Goal: Feedback & Contribution: Contribute content

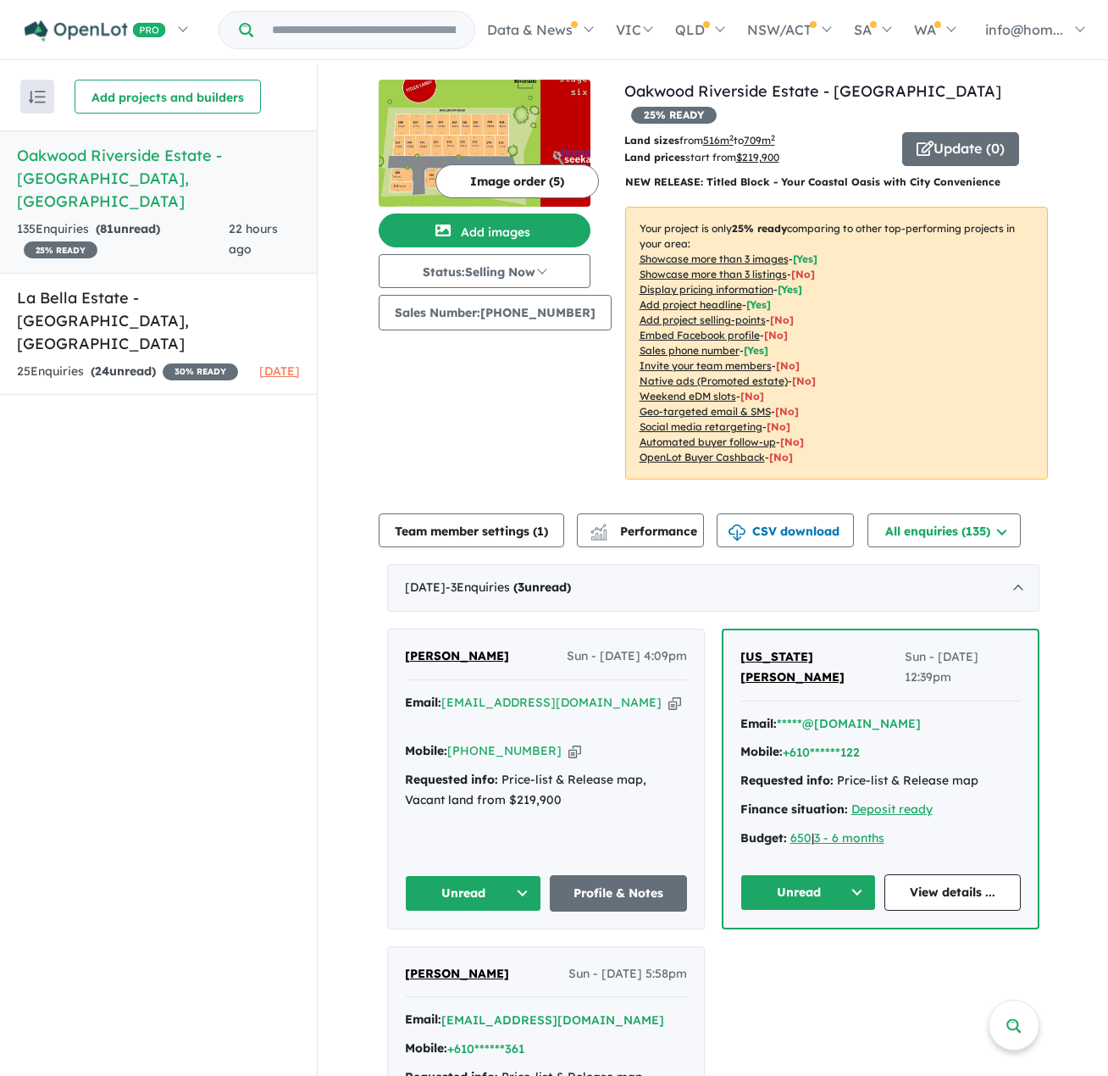
click at [94, 159] on h5 "Oakwood Riverside Estate - [GEOGRAPHIC_DATA] , [GEOGRAPHIC_DATA]" at bounding box center [158, 178] width 283 height 69
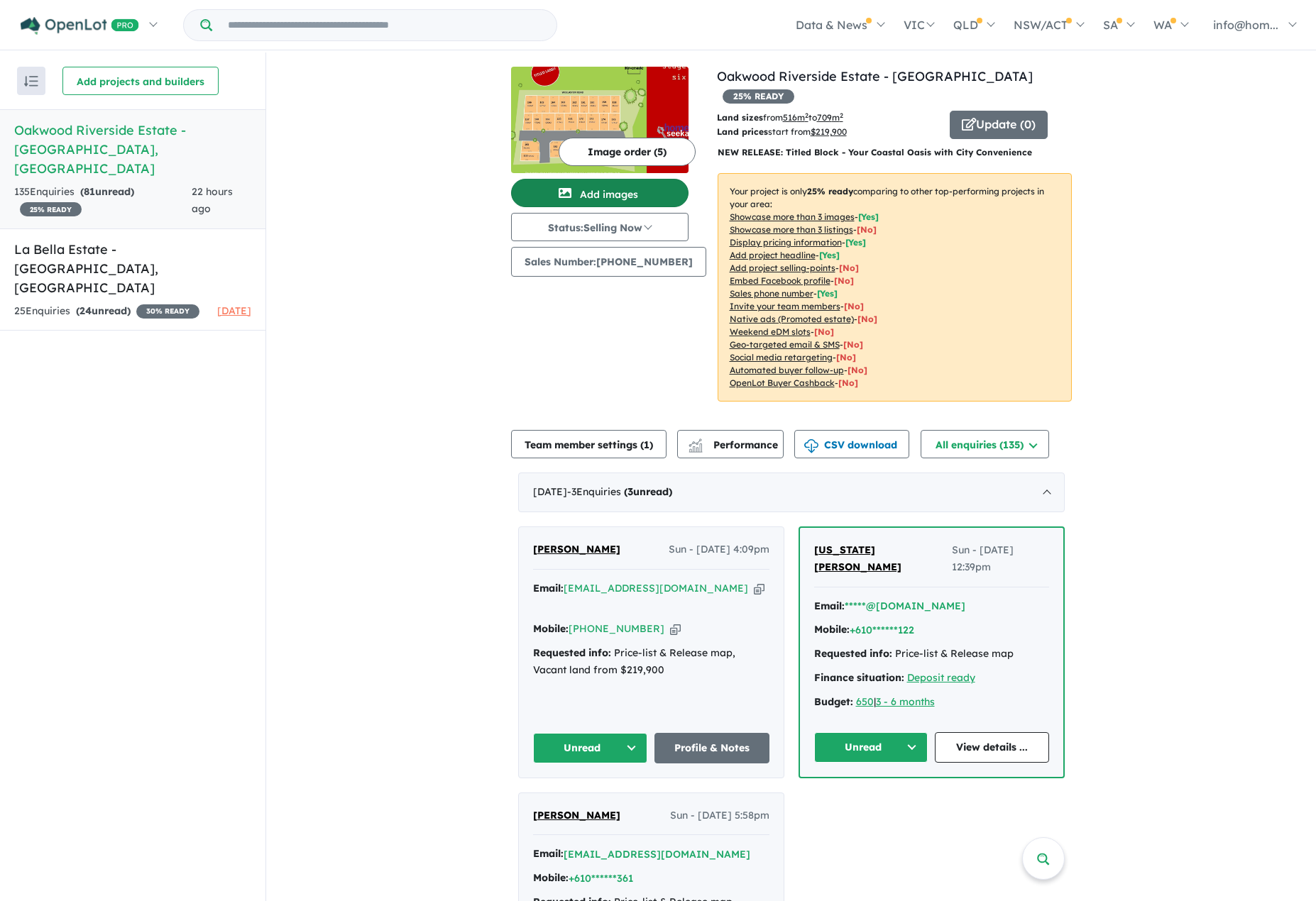
click at [610, 193] on button "Add images" at bounding box center [600, 193] width 178 height 28
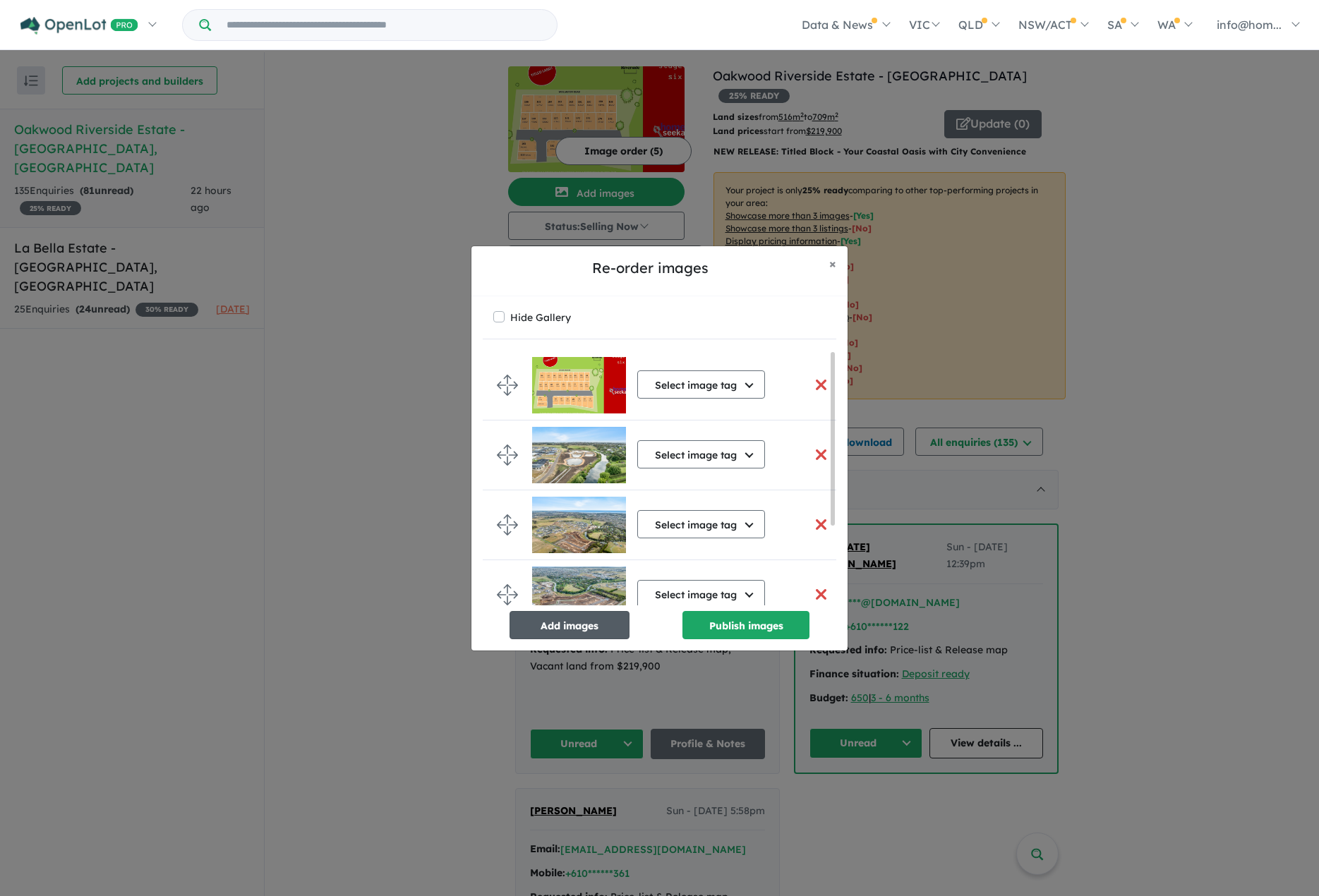
click at [574, 626] on button "Add images" at bounding box center [570, 625] width 120 height 28
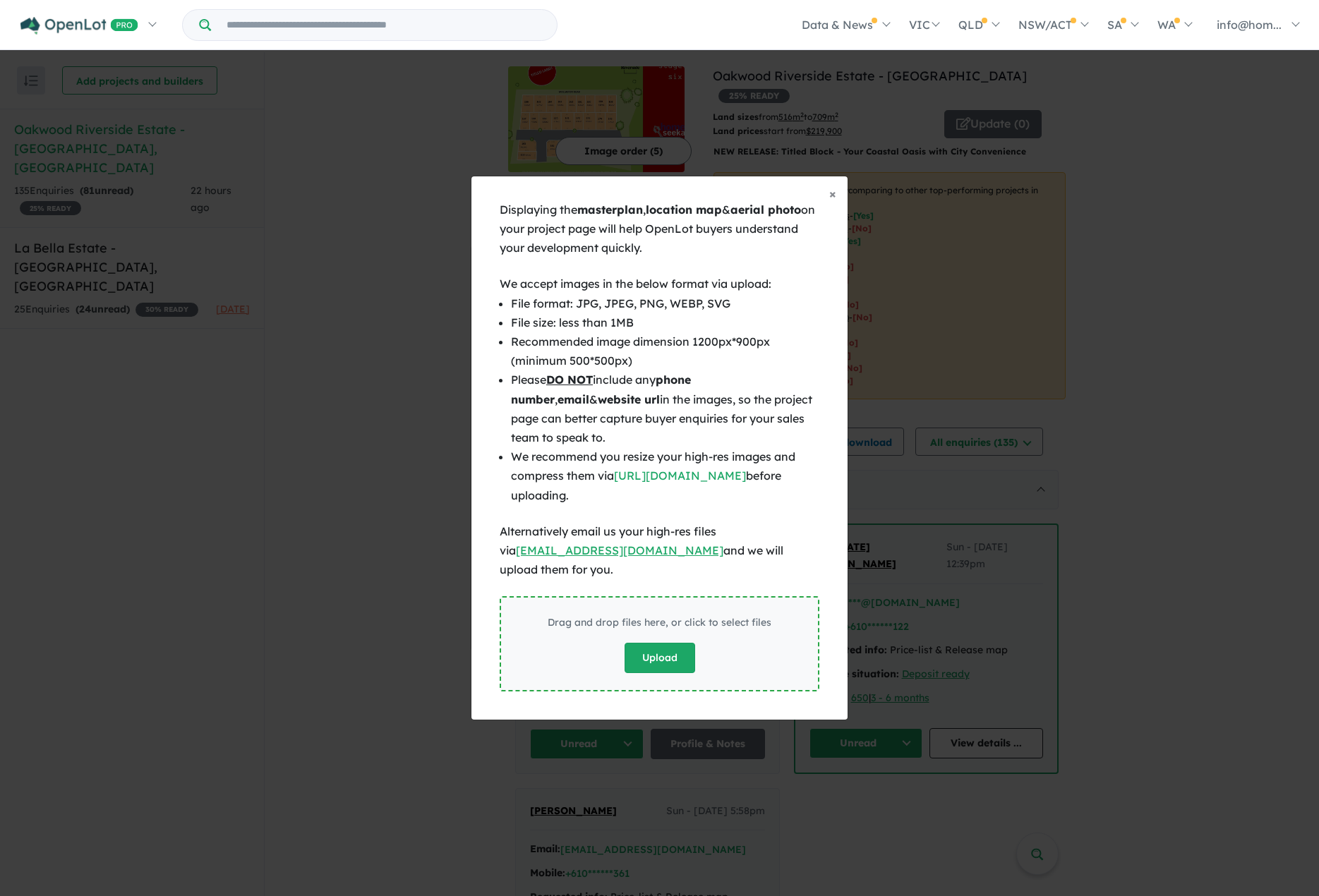
click at [664, 651] on button "Upload" at bounding box center [660, 658] width 71 height 30
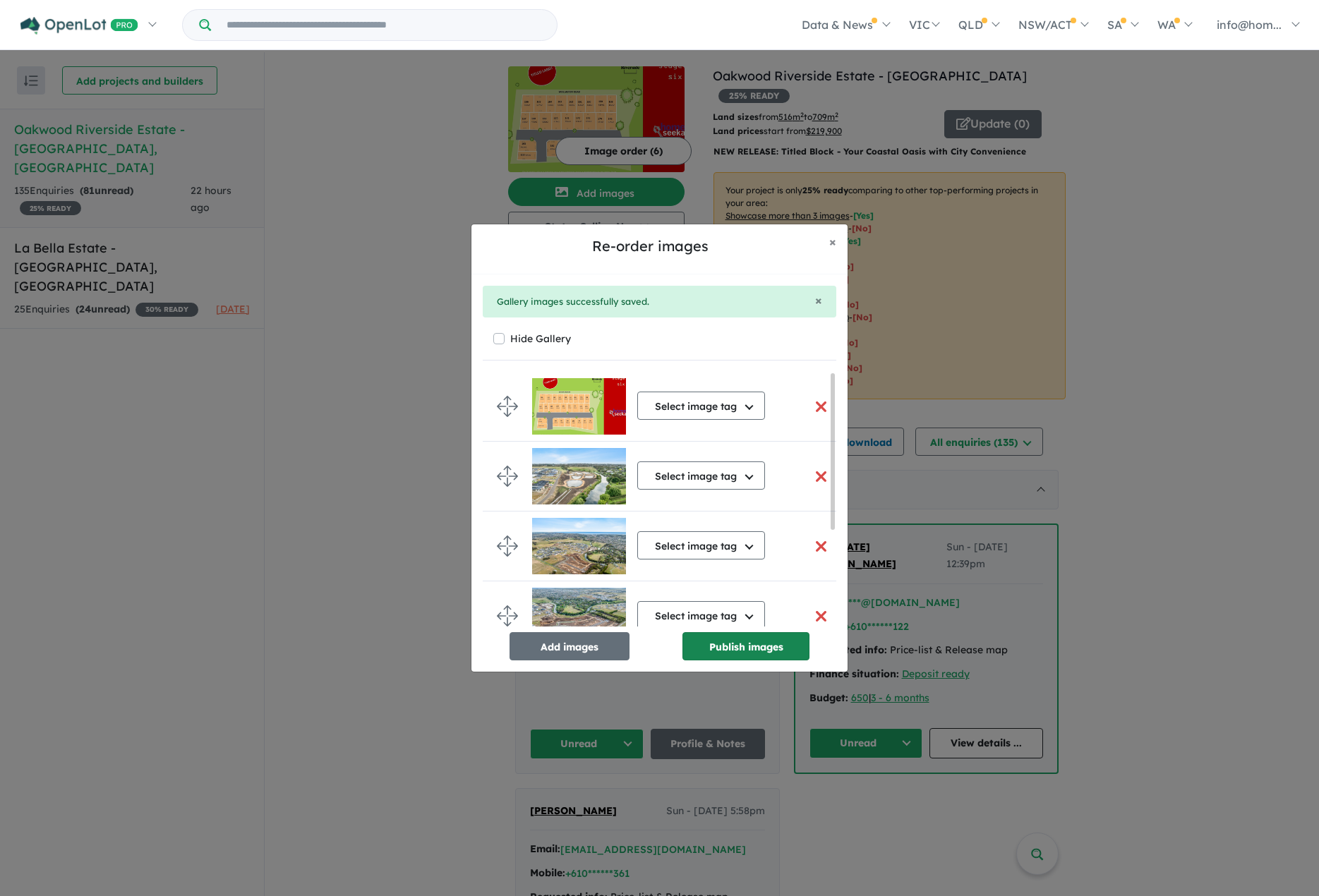
click at [743, 648] on button "Publish images" at bounding box center [745, 646] width 127 height 28
click at [552, 643] on button "Add images" at bounding box center [570, 646] width 120 height 28
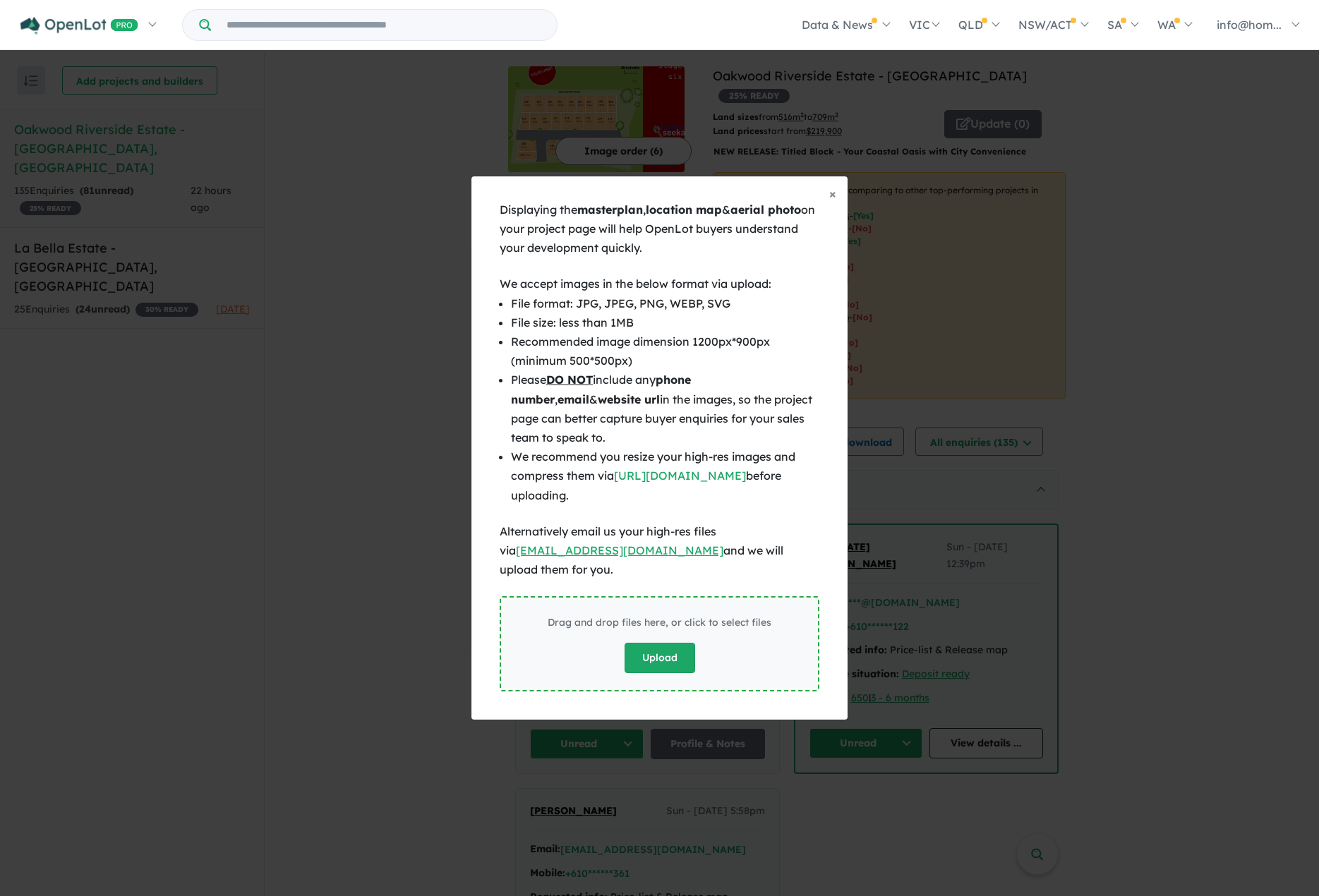
click at [657, 658] on button "Upload" at bounding box center [660, 658] width 71 height 30
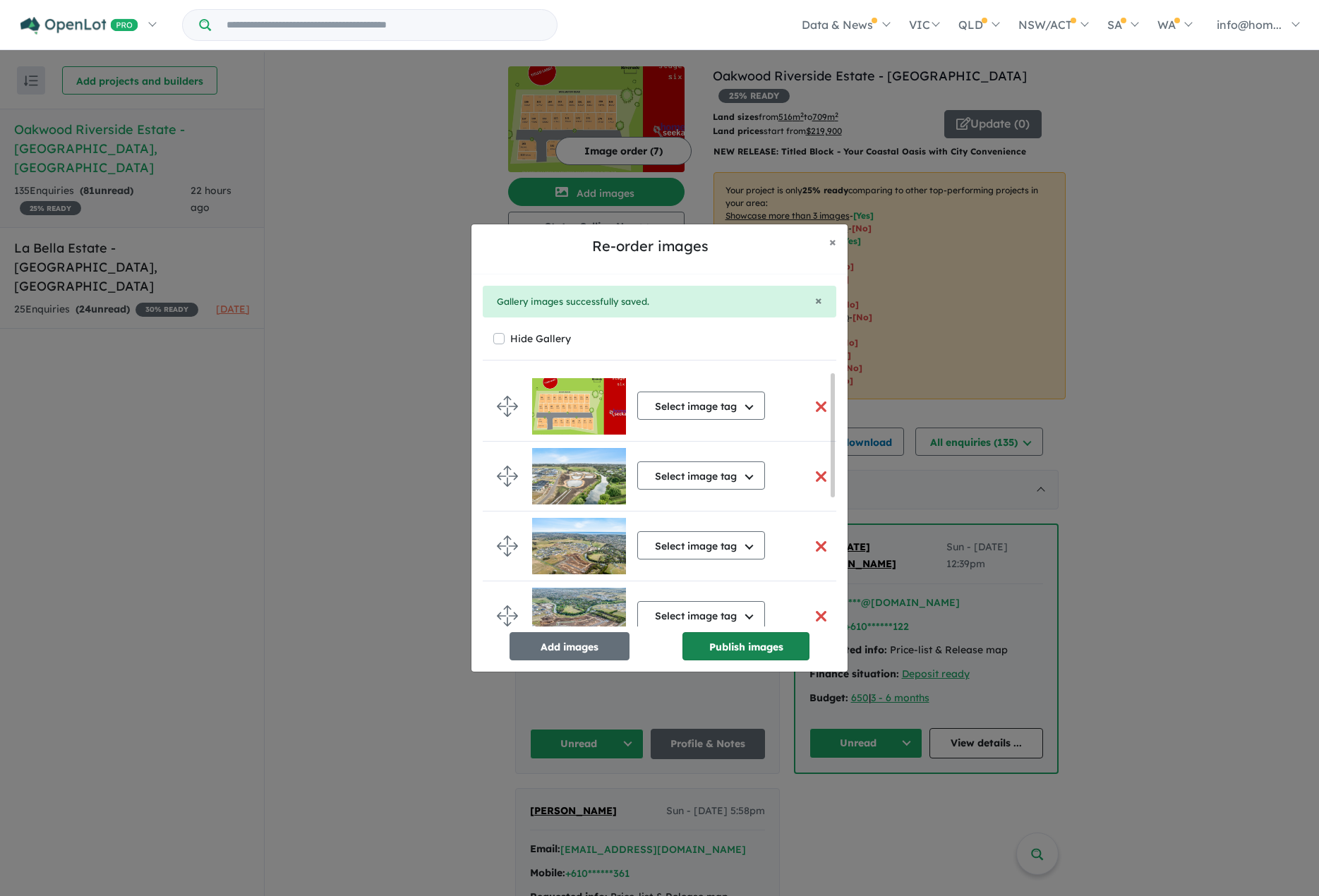
click at [734, 650] on button "Publish images" at bounding box center [745, 646] width 127 height 28
click at [740, 645] on button "Publish images" at bounding box center [745, 646] width 127 height 28
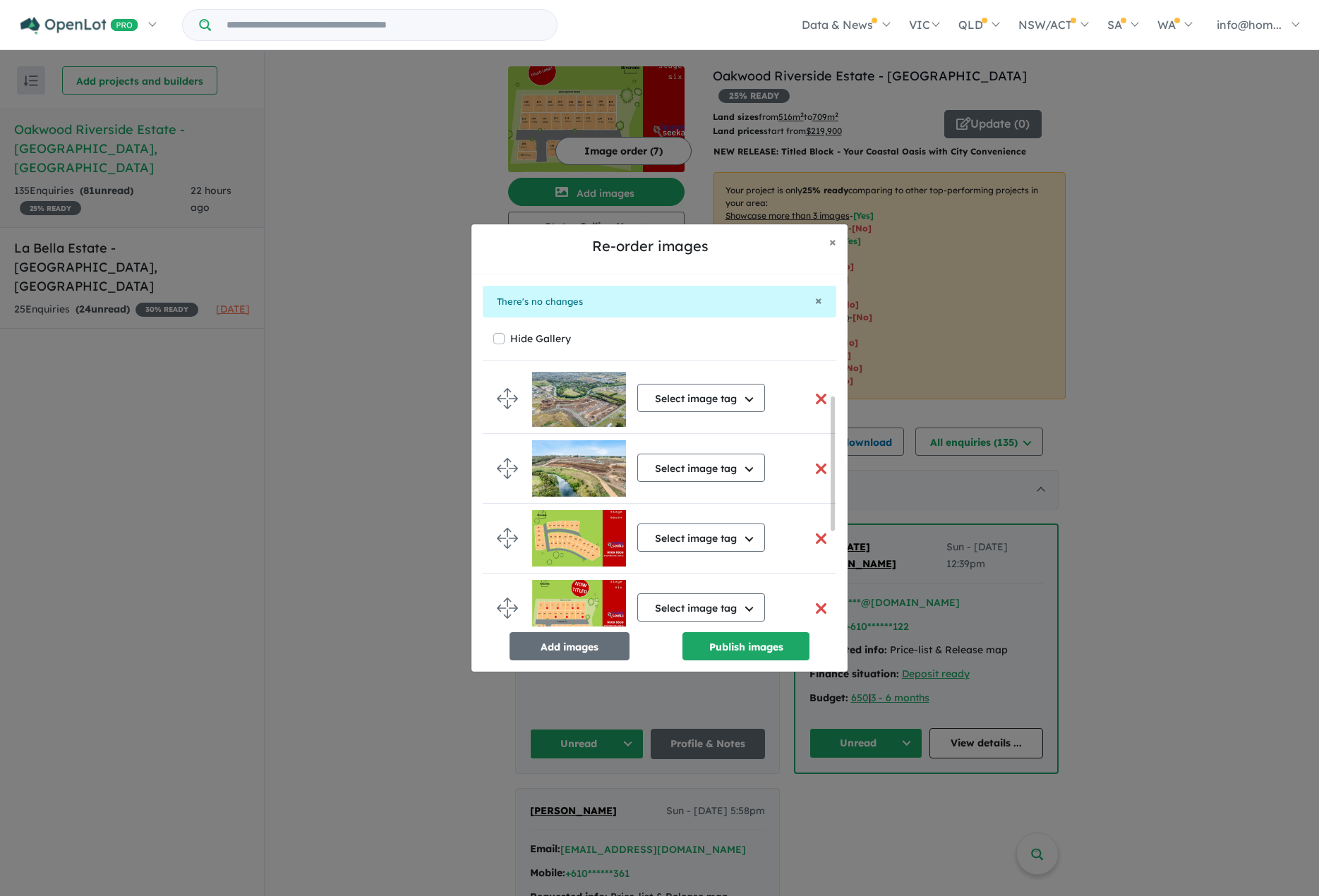
scroll to position [229, 0]
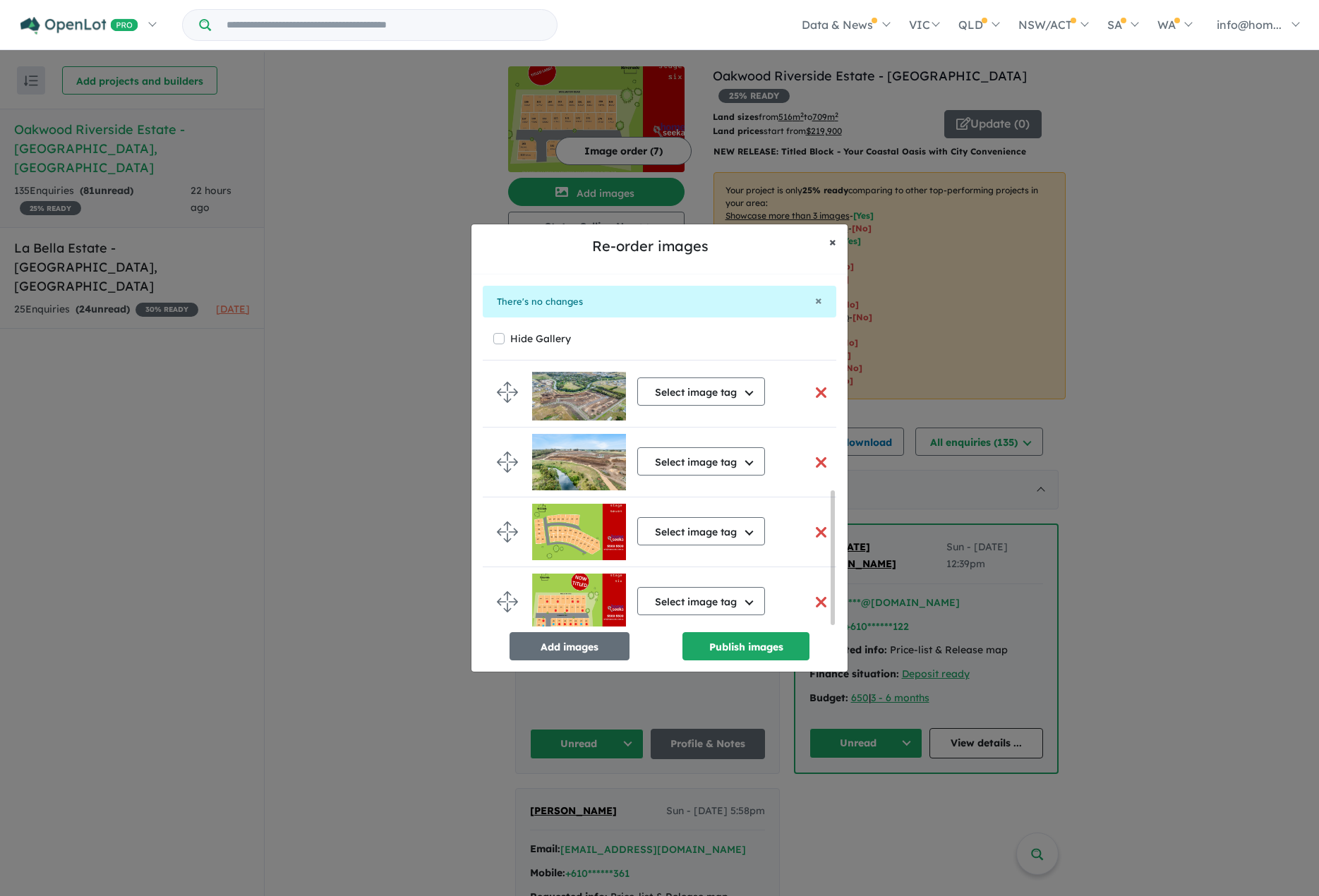
click at [834, 243] on span "×" at bounding box center [833, 241] width 7 height 16
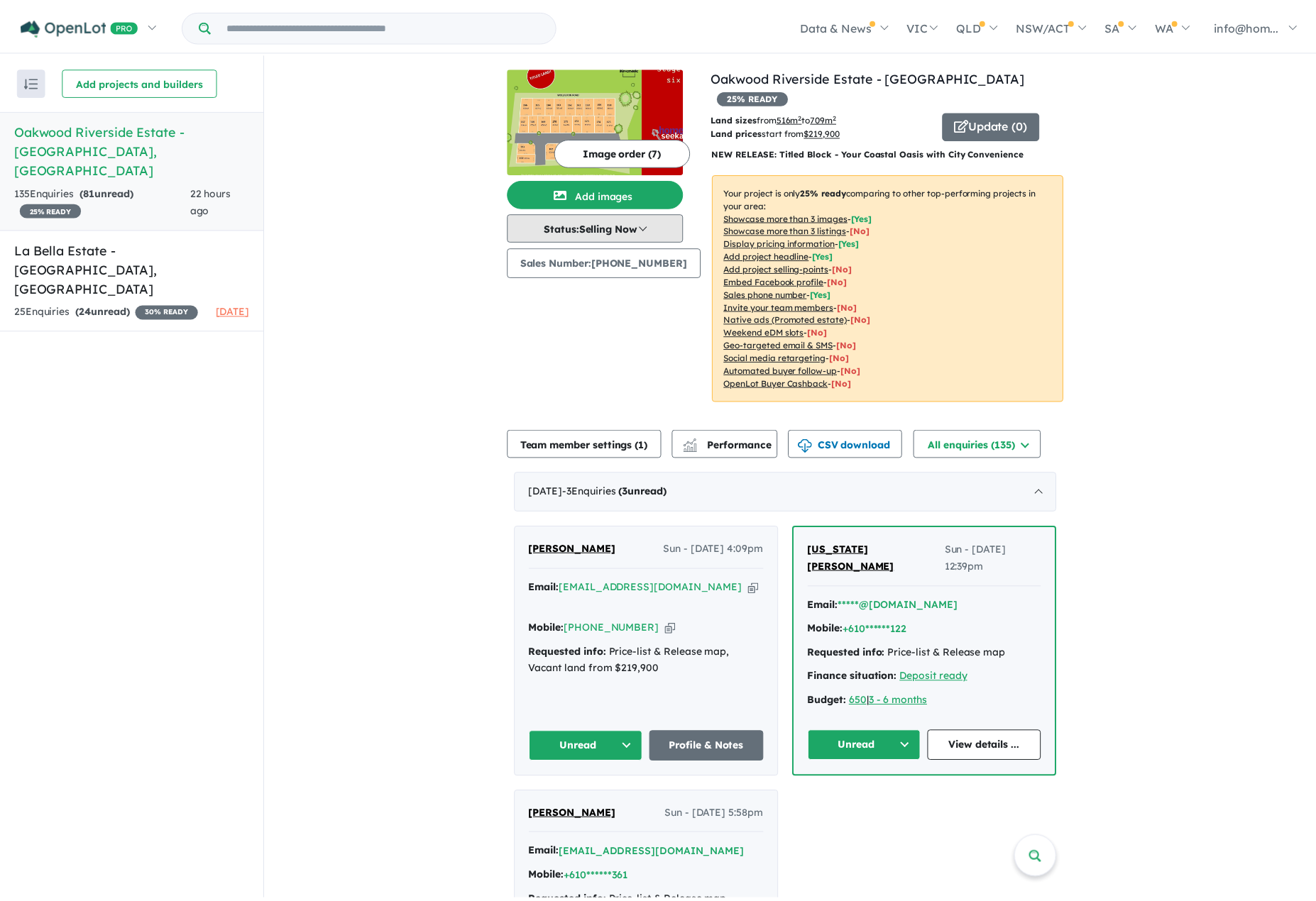
scroll to position [0, 0]
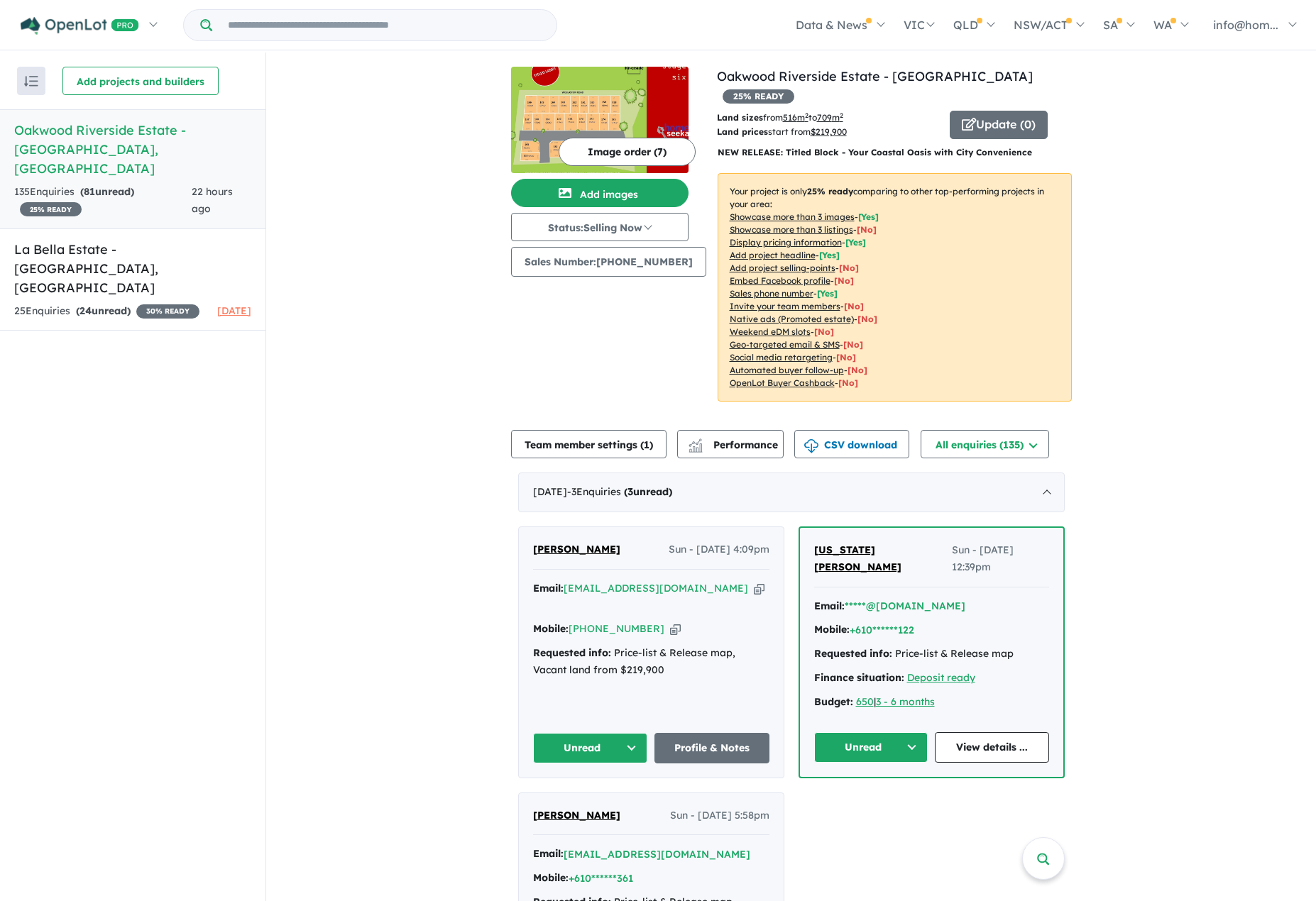
click at [600, 109] on img at bounding box center [600, 120] width 178 height 106
click at [89, 133] on h5 "Oakwood Riverside Estate - [GEOGRAPHIC_DATA] , [GEOGRAPHIC_DATA]" at bounding box center [132, 149] width 237 height 58
click at [573, 100] on img at bounding box center [600, 120] width 178 height 106
click at [983, 111] on button "Update ( 0 )" at bounding box center [999, 125] width 98 height 28
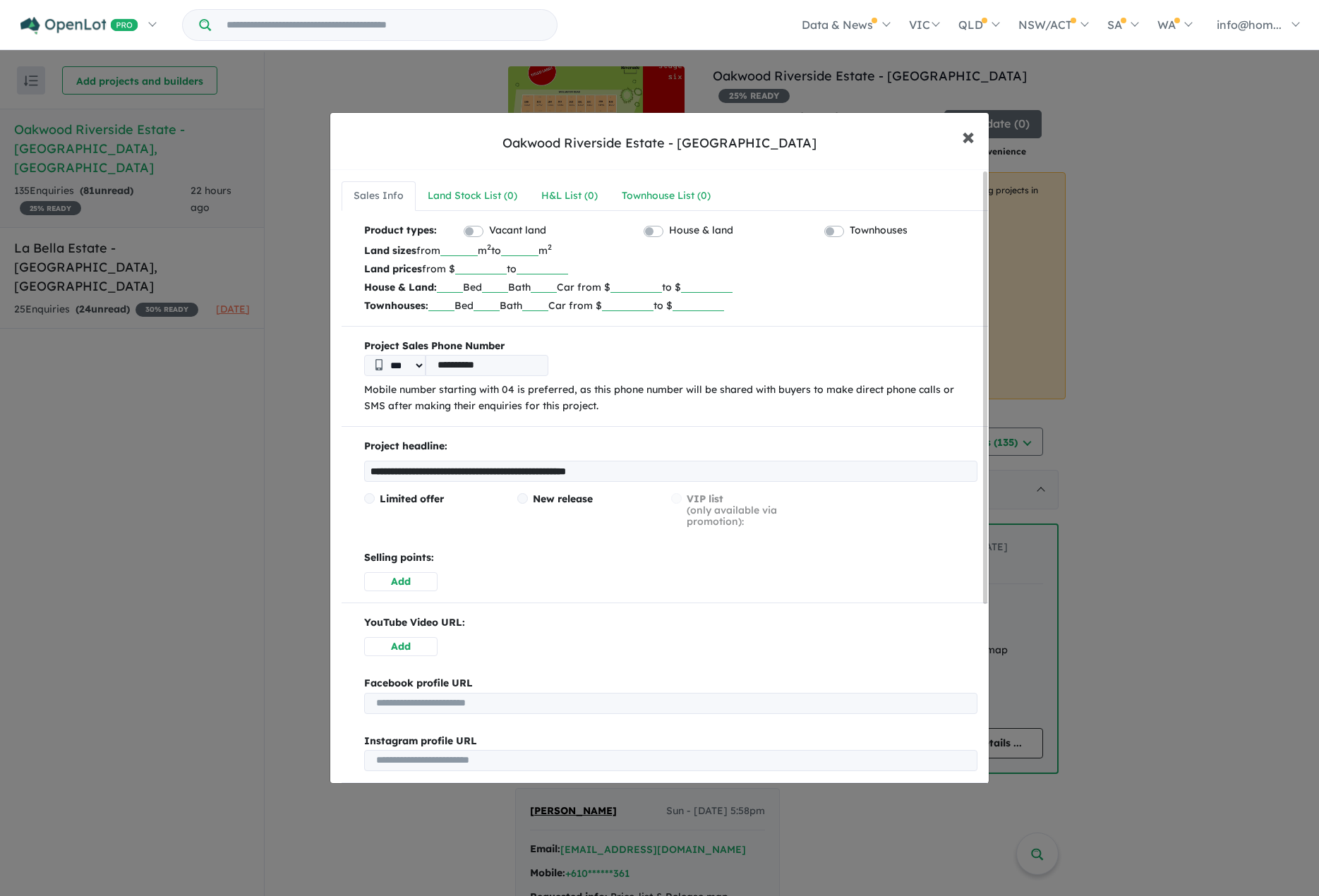
click at [971, 138] on span "×" at bounding box center [968, 136] width 12 height 30
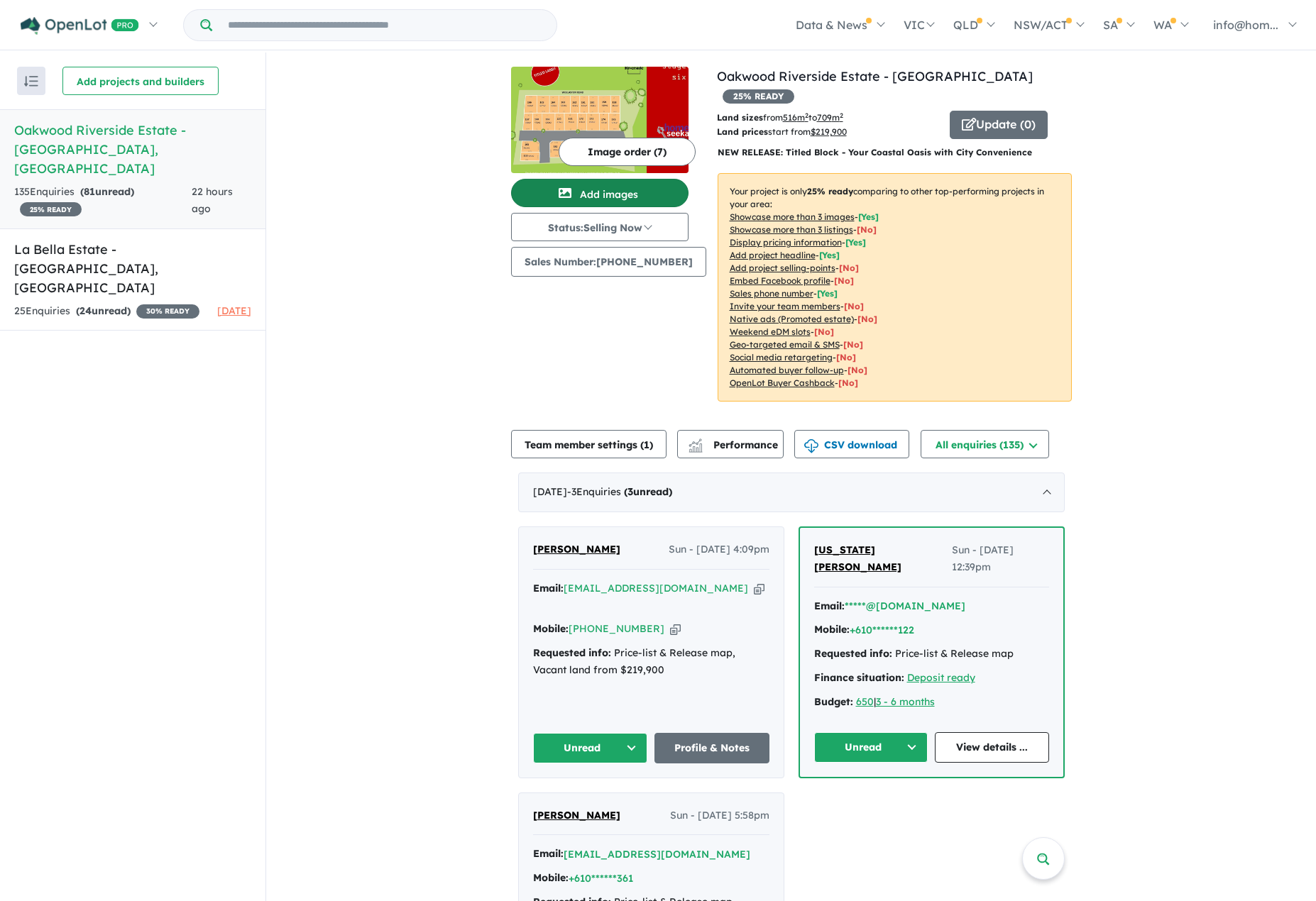
click at [585, 192] on button "Add images" at bounding box center [600, 193] width 178 height 28
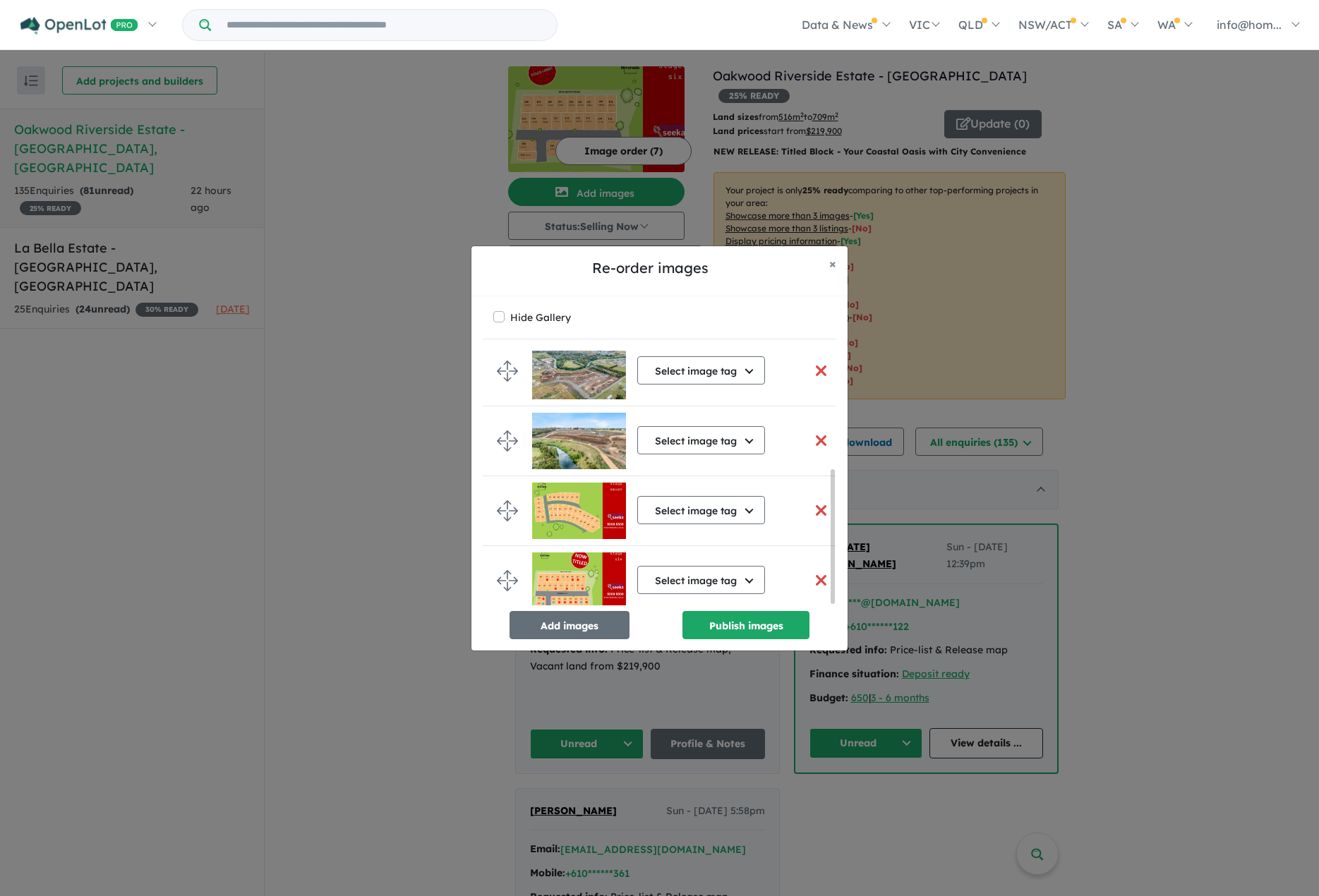
scroll to position [229, 0]
click at [813, 575] on button "button" at bounding box center [821, 580] width 30 height 30
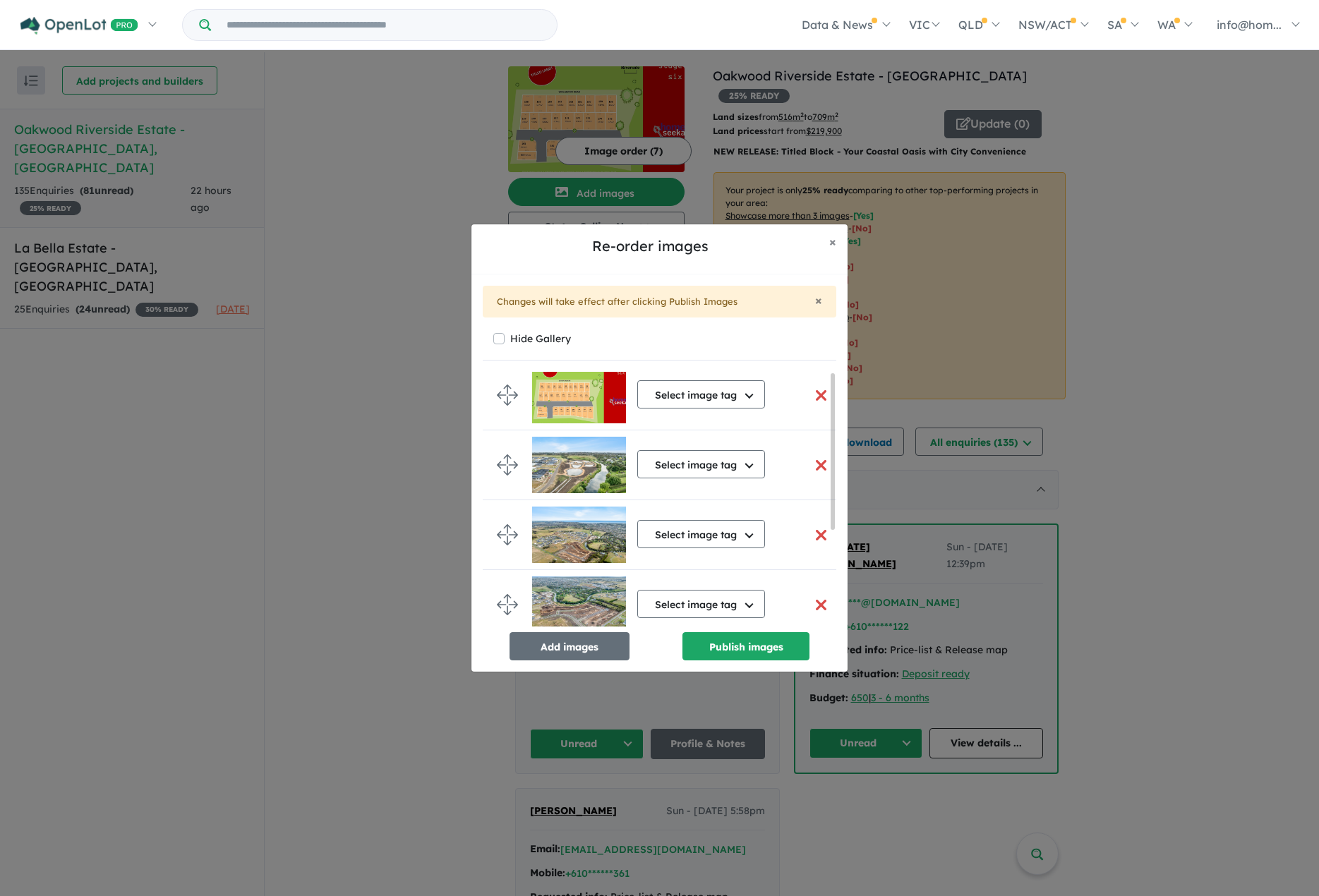
scroll to position [0, 0]
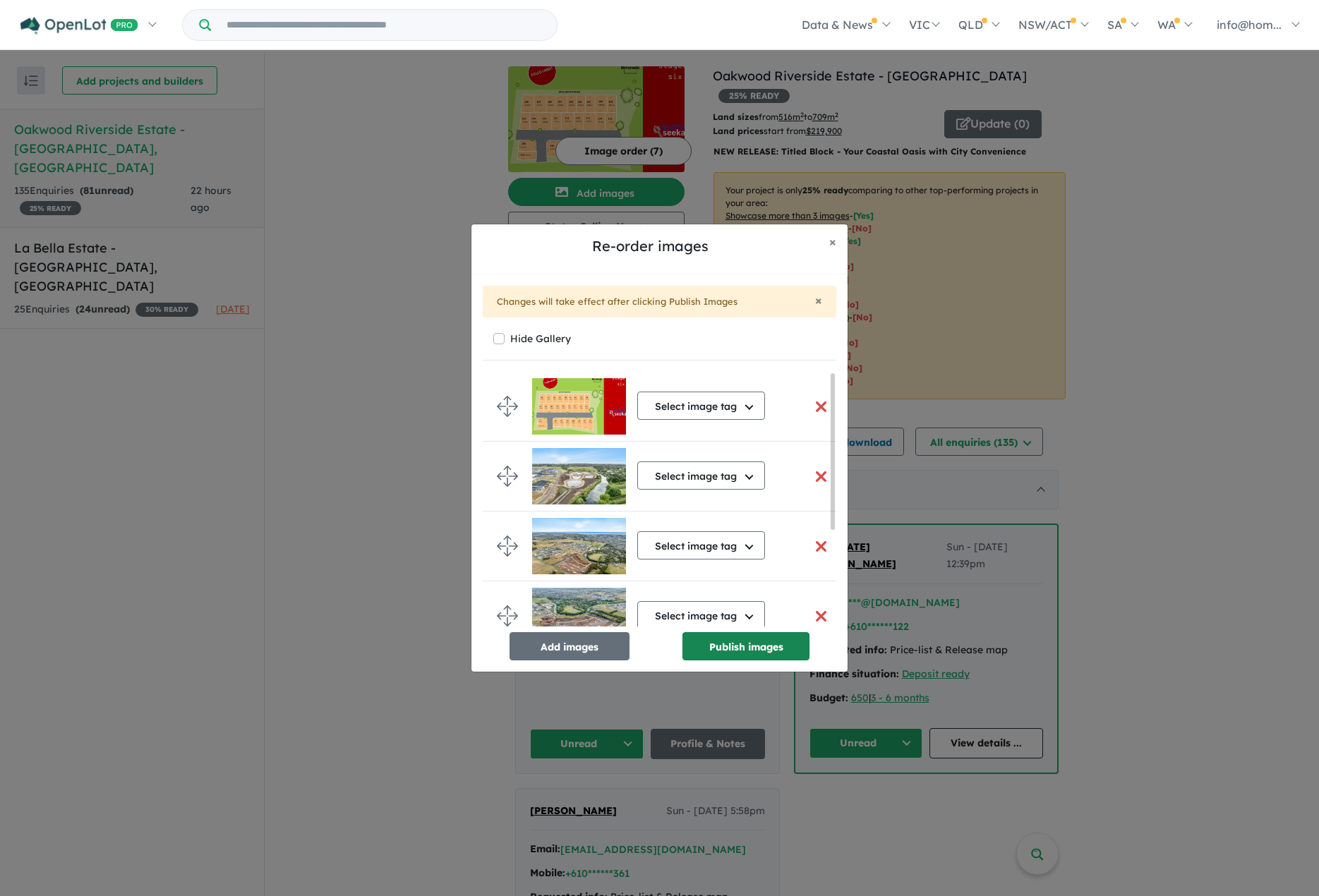
click at [739, 646] on button "Publish images" at bounding box center [745, 646] width 127 height 28
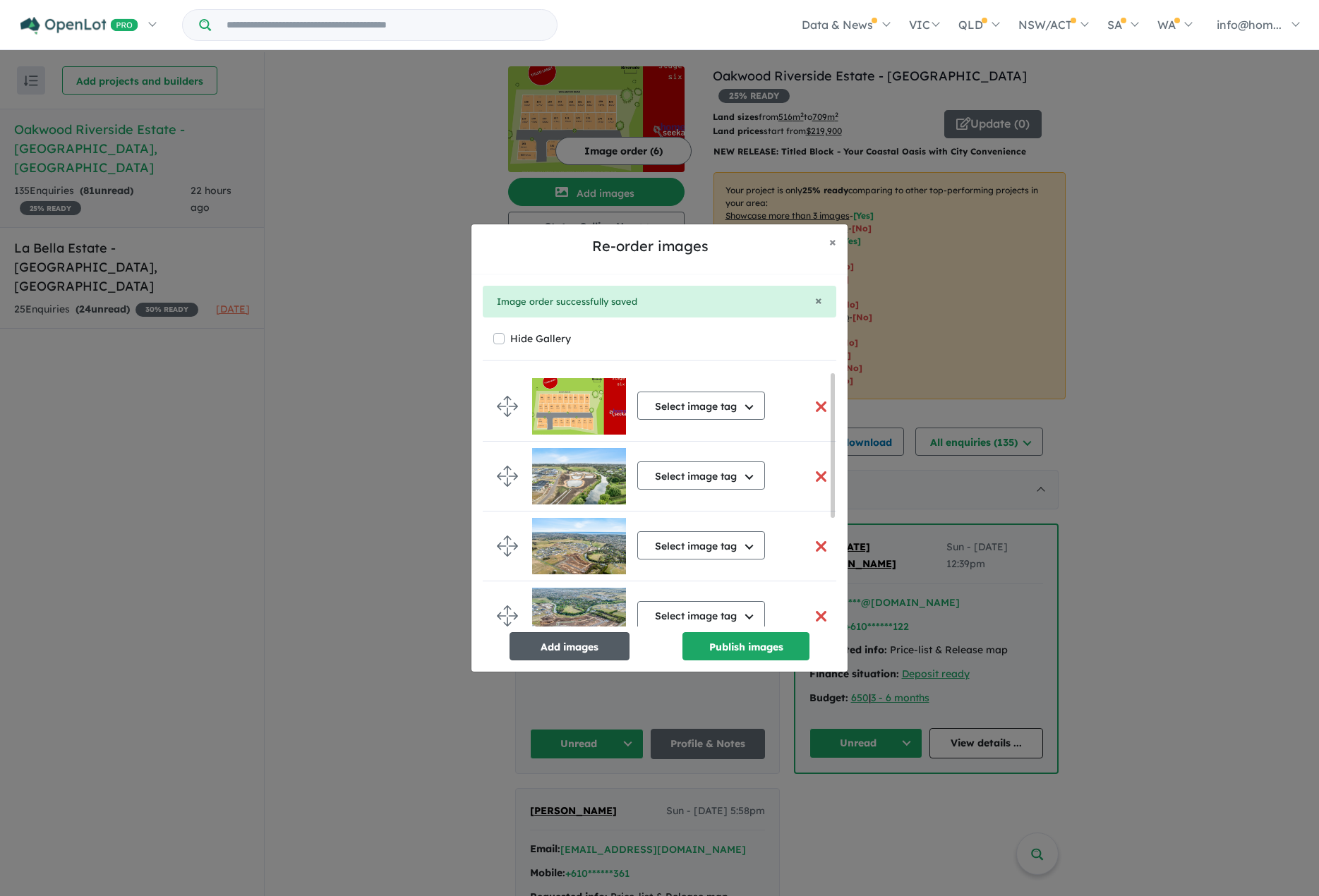
click at [575, 649] on button "Add images" at bounding box center [570, 646] width 120 height 28
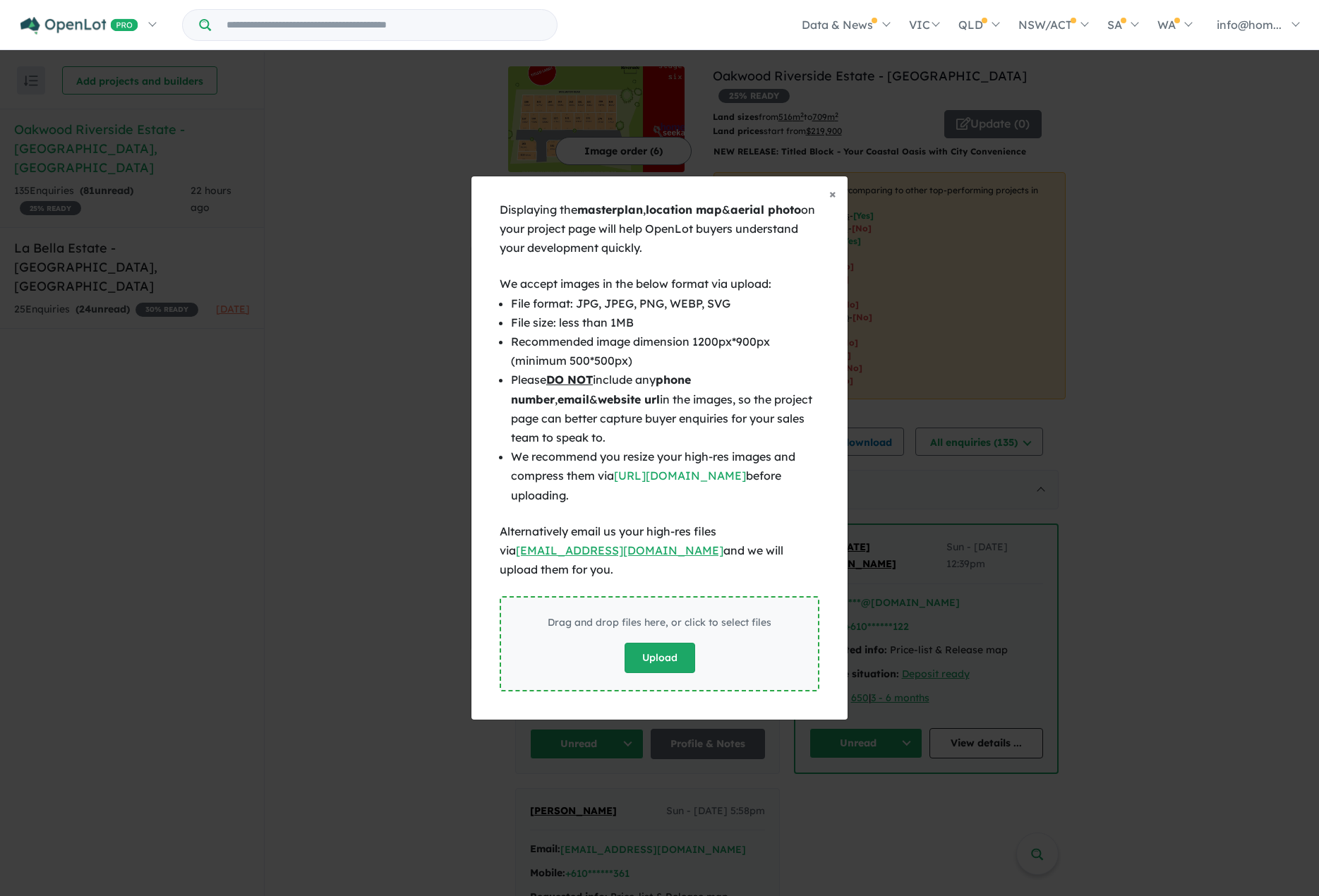
click at [655, 645] on button "Upload" at bounding box center [660, 658] width 71 height 30
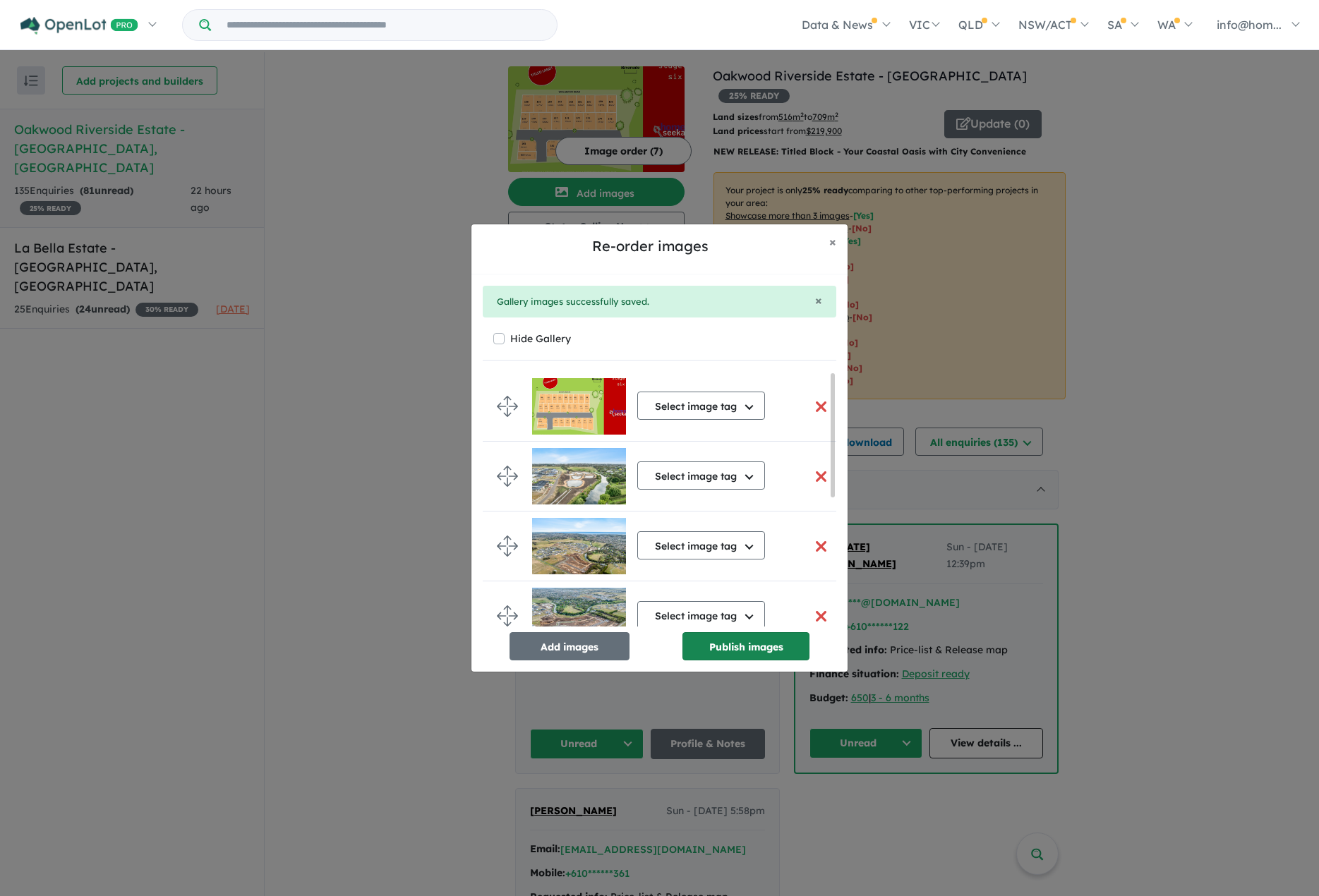
click at [748, 649] on button "Publish images" at bounding box center [745, 646] width 127 height 28
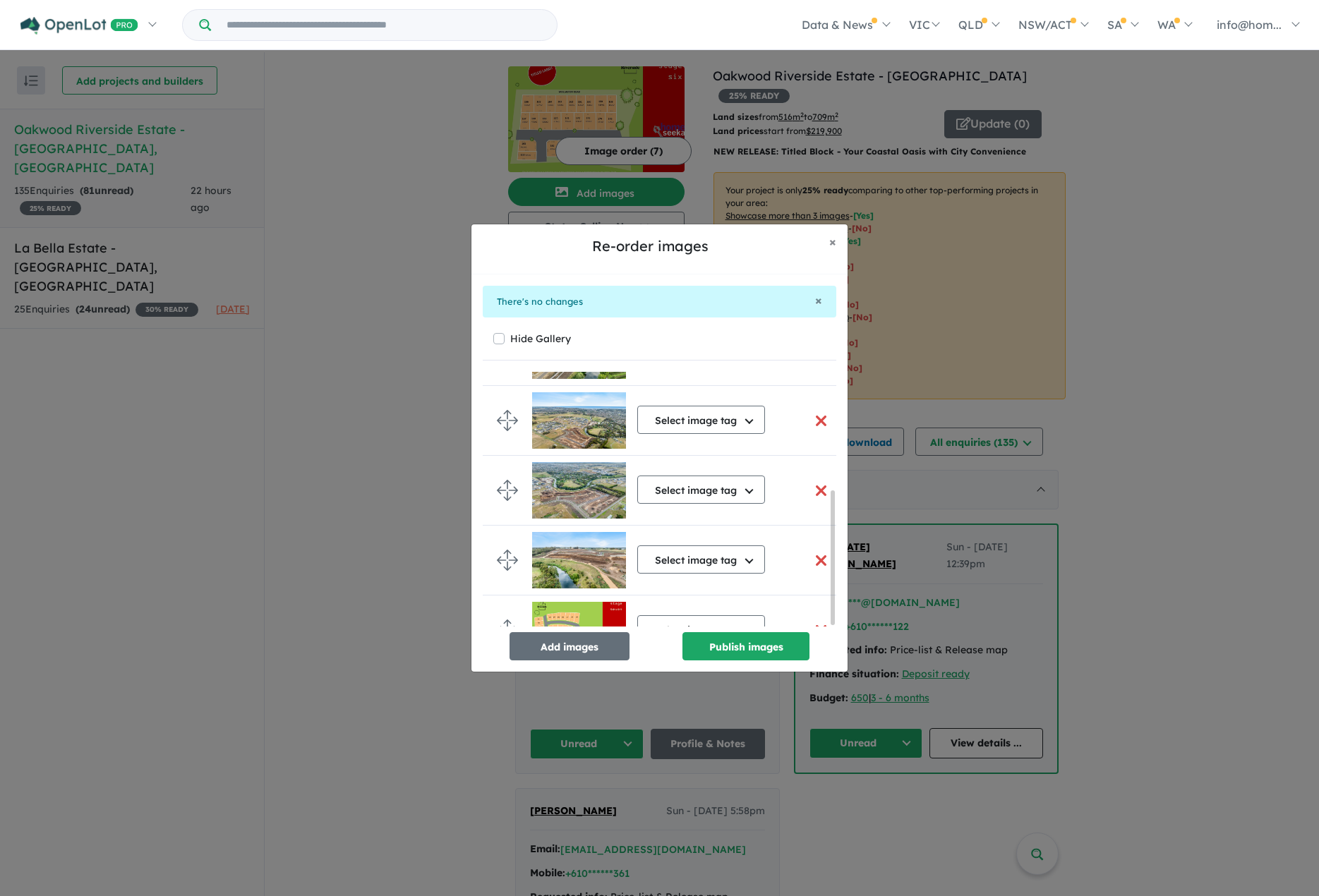
scroll to position [229, 0]
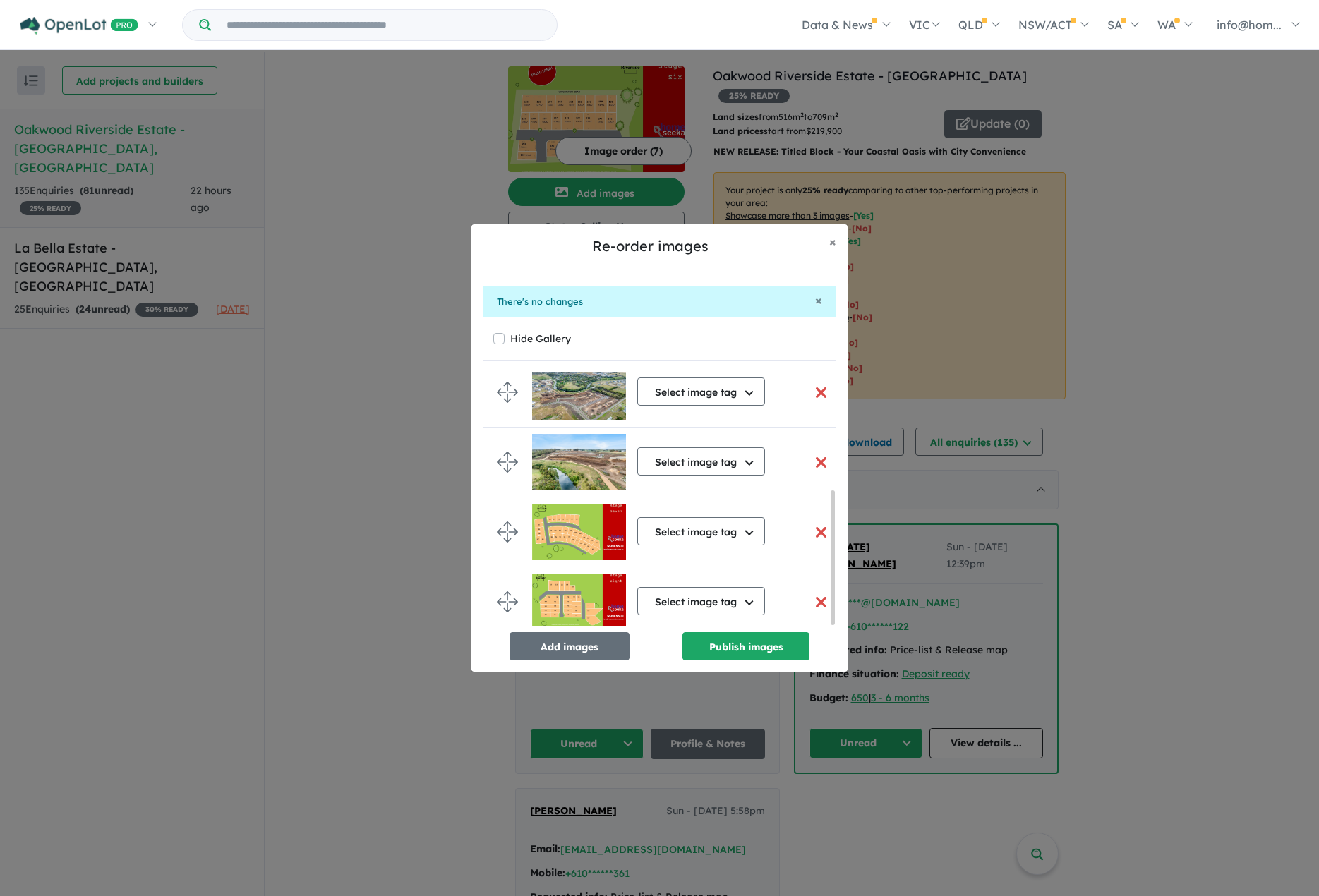
drag, startPoint x: 834, startPoint y: 381, endPoint x: 820, endPoint y: 536, distance: 155.6
click at [820, 536] on div "Select image tag Select image tag Aerial Location Map Masterplan Lifestyle Amen…" at bounding box center [660, 500] width 353 height 255
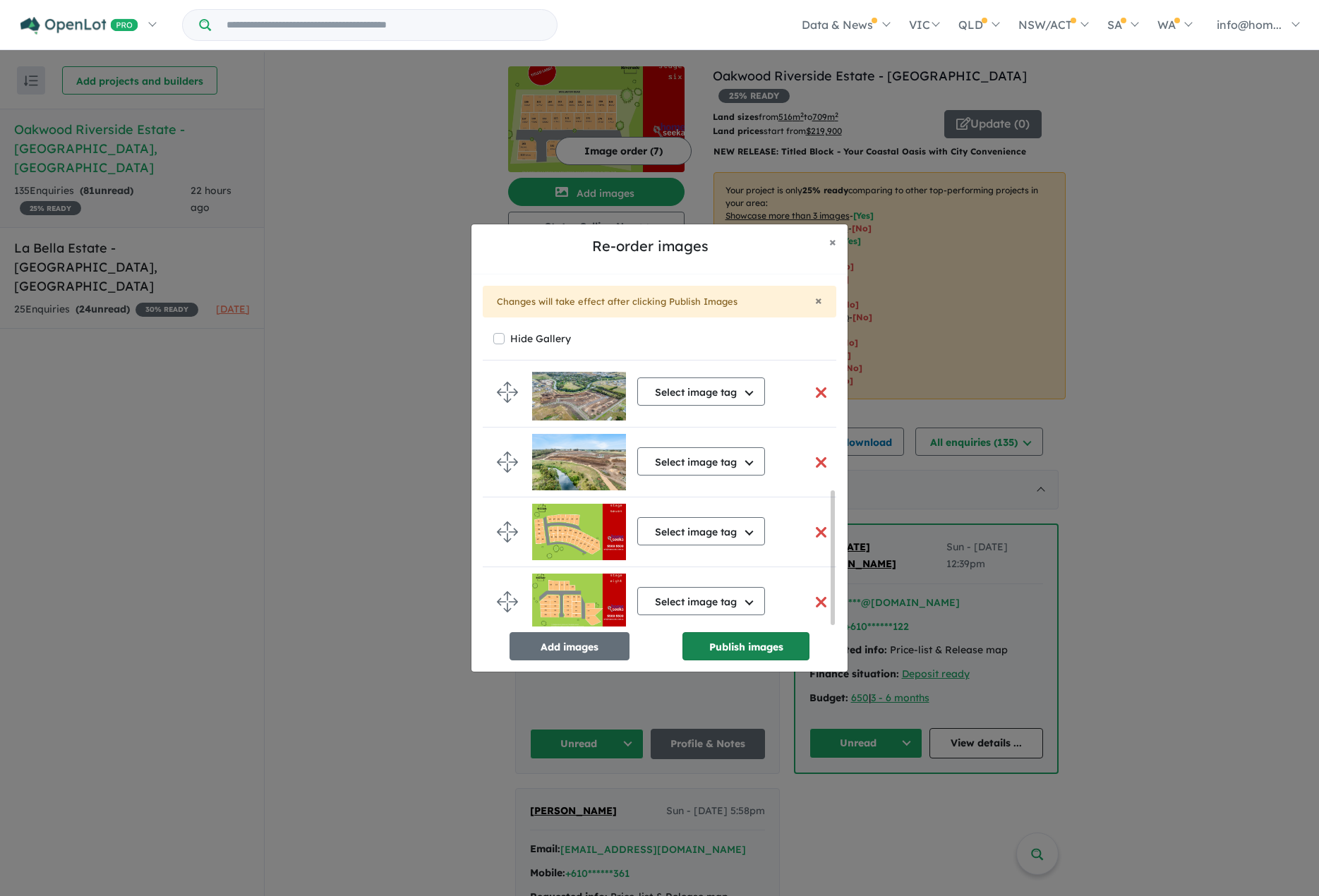
click at [744, 645] on button "Publish images" at bounding box center [745, 646] width 127 height 28
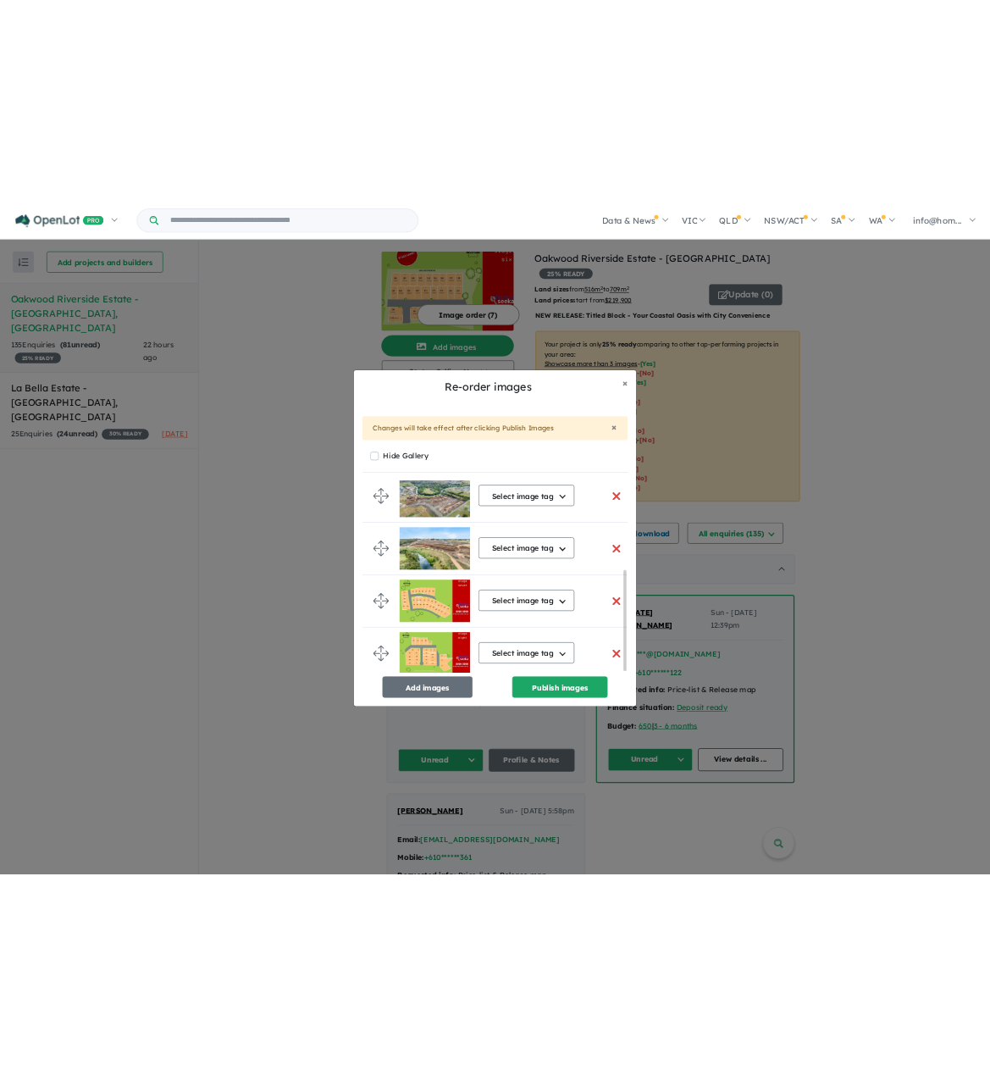
scroll to position [271, 0]
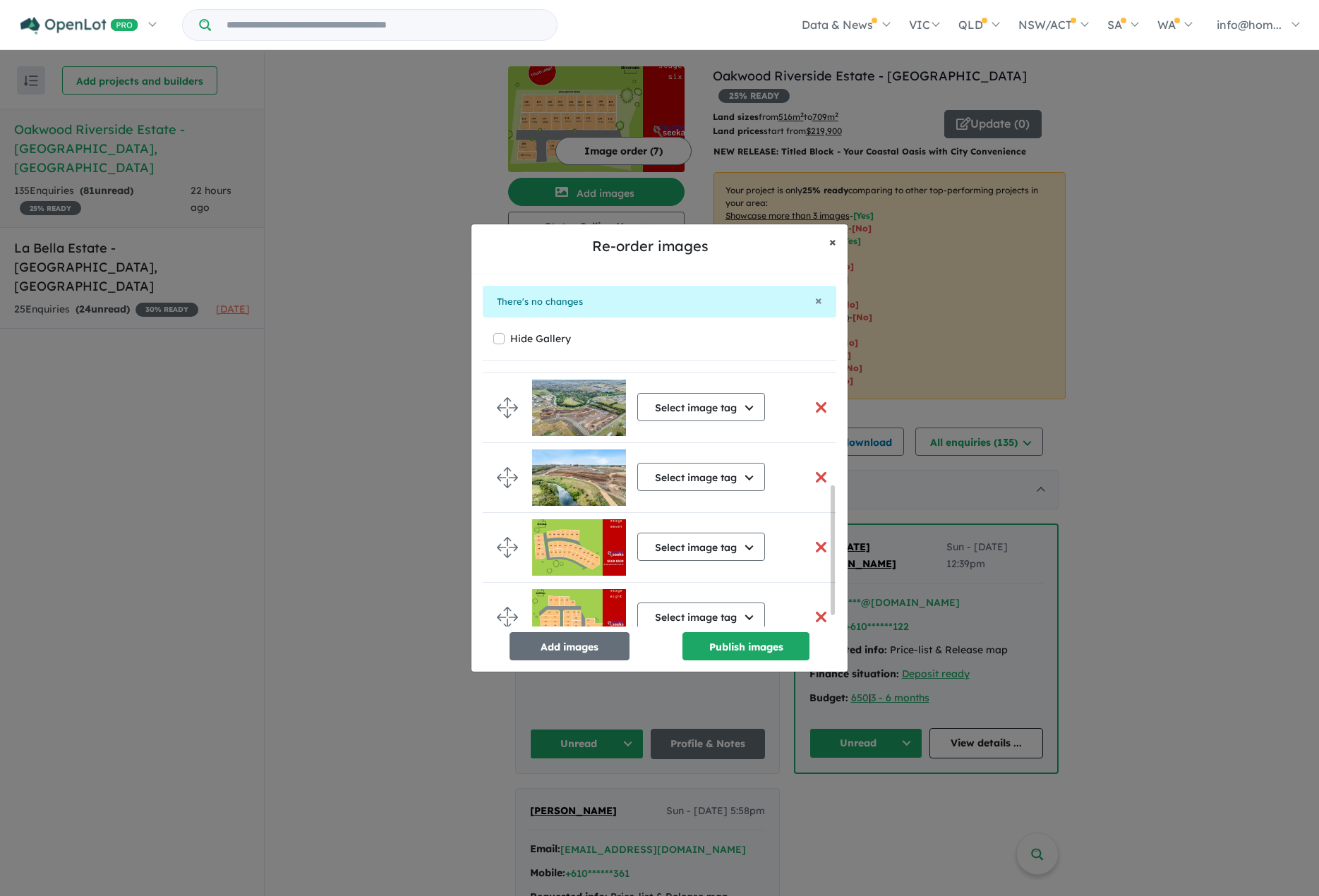
click at [831, 244] on span "×" at bounding box center [833, 241] width 7 height 16
